Goal: Information Seeking & Learning: Learn about a topic

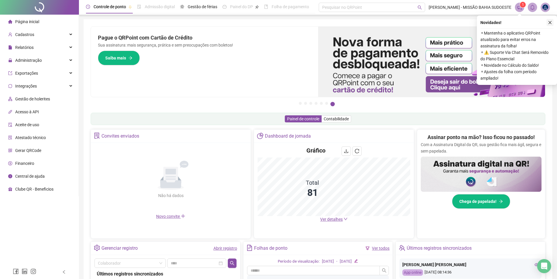
click at [550, 20] on icon "close" at bounding box center [550, 22] width 4 height 4
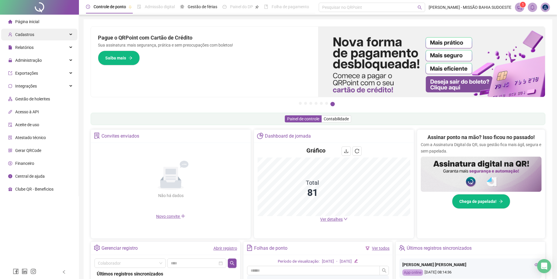
click at [38, 38] on div "Cadastros" at bounding box center [39, 35] width 76 height 12
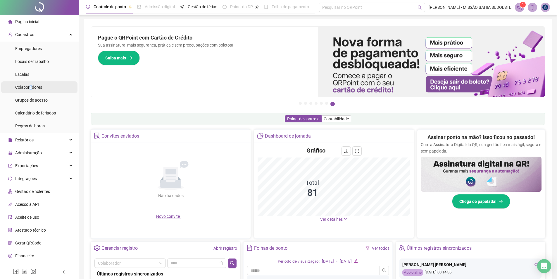
click at [31, 89] on span "Colaboradores" at bounding box center [28, 87] width 27 height 5
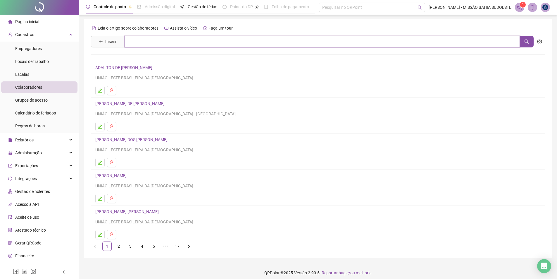
click at [172, 42] on input "text" at bounding box center [322, 42] width 395 height 12
type input "******"
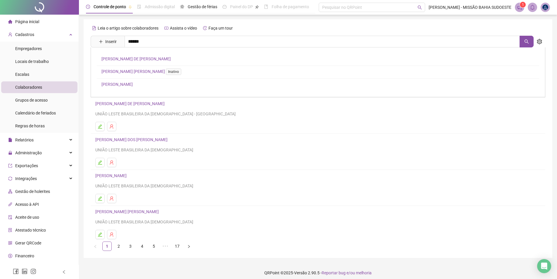
click at [151, 58] on link "[PERSON_NAME] DE [PERSON_NAME]" at bounding box center [135, 58] width 69 height 5
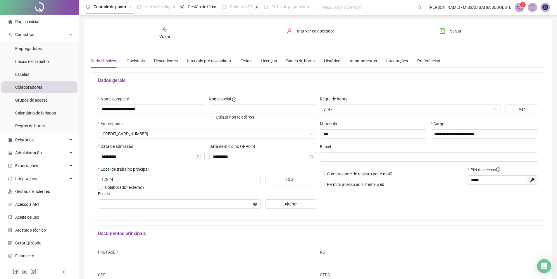
type input "**********"
click at [247, 63] on div "Férias" at bounding box center [245, 61] width 11 height 6
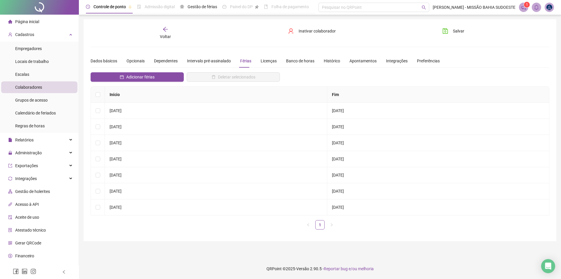
click at [162, 32] on div "Voltar" at bounding box center [165, 32] width 72 height 13
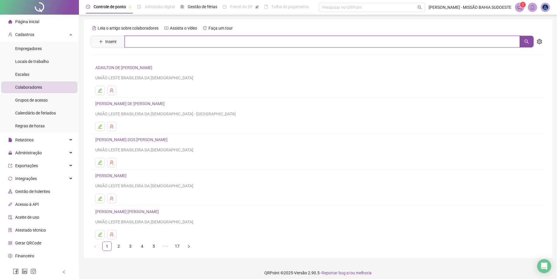
click at [236, 44] on input "text" at bounding box center [322, 42] width 395 height 12
type input "*****"
click at [153, 59] on link "MAÍZA DA ROCHA DE JESUS" at bounding box center [127, 58] width 52 height 5
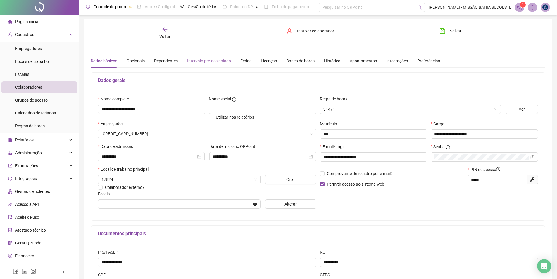
type input "**********"
click at [248, 63] on div "Férias" at bounding box center [245, 61] width 11 height 6
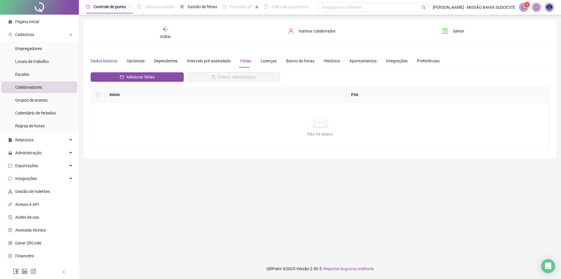
click at [107, 60] on div "Dados básicos" at bounding box center [104, 61] width 27 height 6
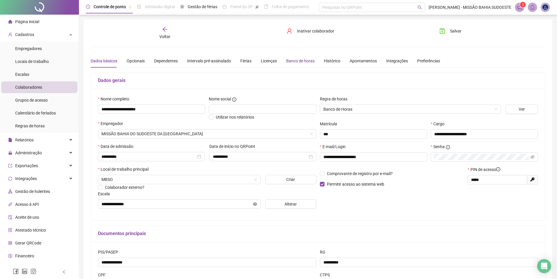
click at [299, 59] on div "Banco de horas" at bounding box center [300, 61] width 28 height 6
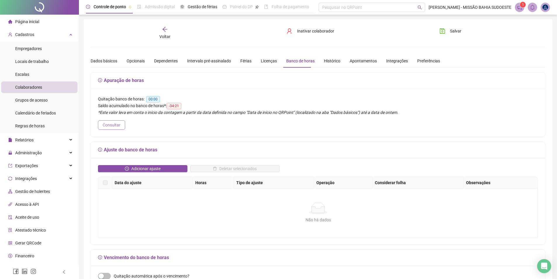
click at [116, 123] on span "Consultar" at bounding box center [112, 125] width 18 height 6
click at [116, 122] on span "Consultar" at bounding box center [112, 125] width 18 height 6
click at [268, 61] on div "Licenças" at bounding box center [269, 61] width 16 height 6
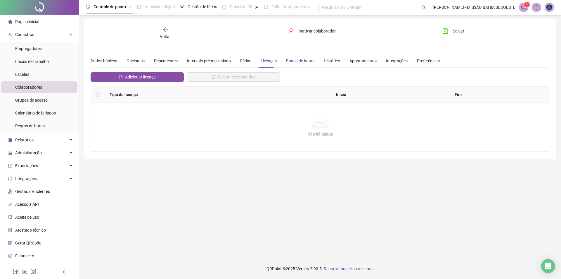
click at [299, 61] on div "Banco de horas" at bounding box center [300, 61] width 28 height 6
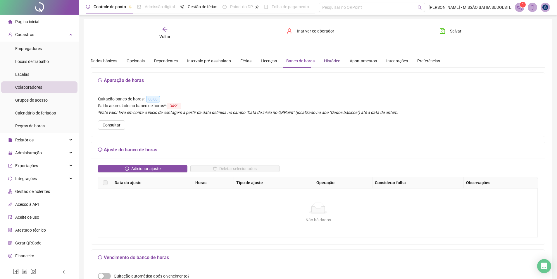
click at [328, 63] on div "Histórico" at bounding box center [332, 61] width 16 height 6
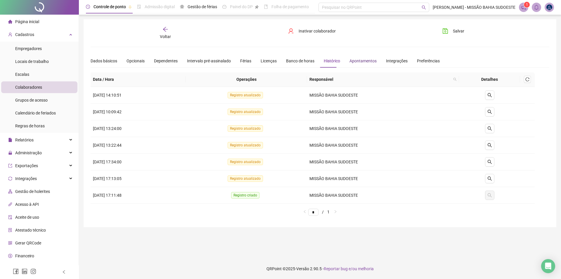
click at [362, 59] on div "Apontamentos" at bounding box center [363, 61] width 27 height 6
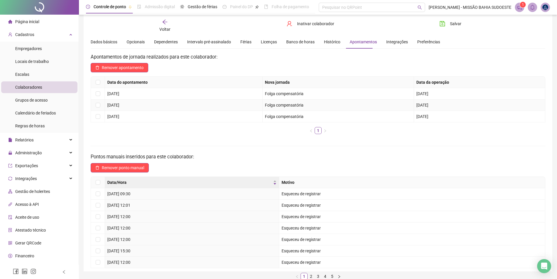
scroll to position [37, 0]
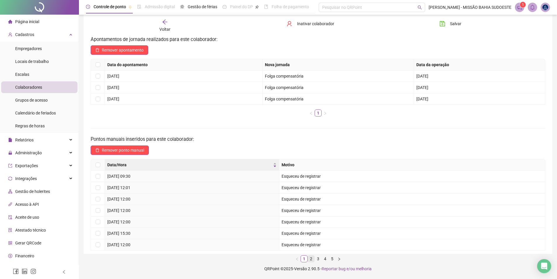
click at [309, 258] on link "2" at bounding box center [311, 258] width 6 height 6
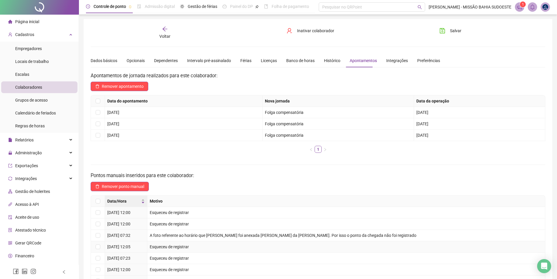
scroll to position [0, 0]
